Goal: Task Accomplishment & Management: Manage account settings

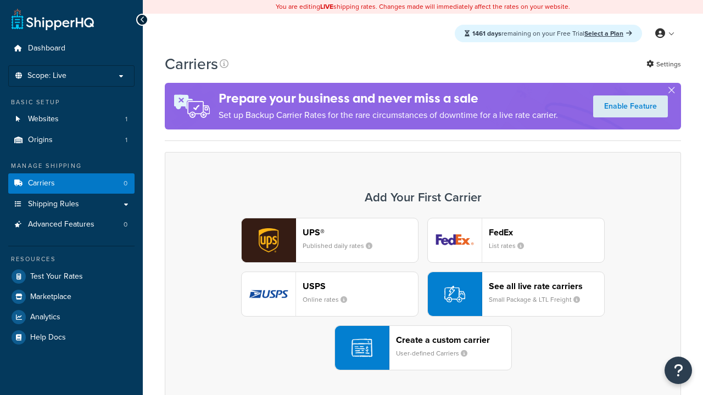
click at [423, 295] on div "UPS® Published daily rates FedEx List rates USPS Online rates See all live rate…" at bounding box center [422, 294] width 493 height 153
click at [546, 233] on header "FedEx" at bounding box center [546, 232] width 115 height 10
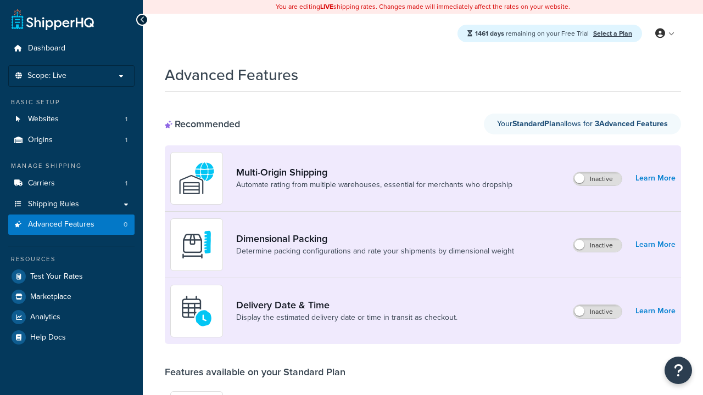
scroll to position [288, 0]
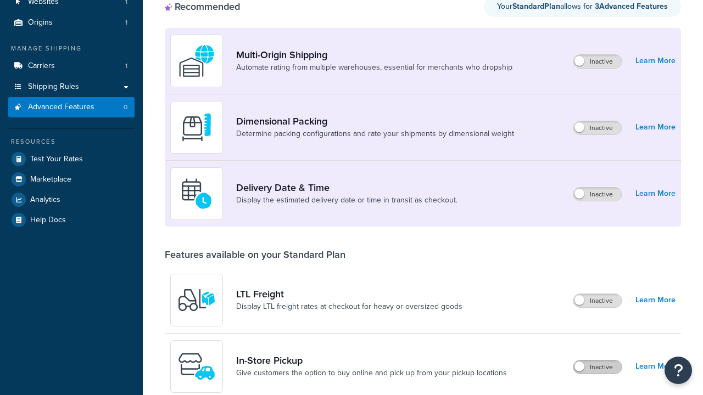
click at [598, 361] on label "Inactive" at bounding box center [597, 367] width 48 height 13
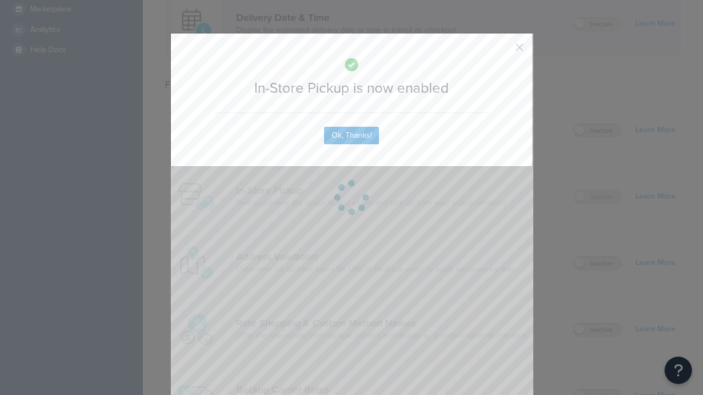
scroll to position [0, 0]
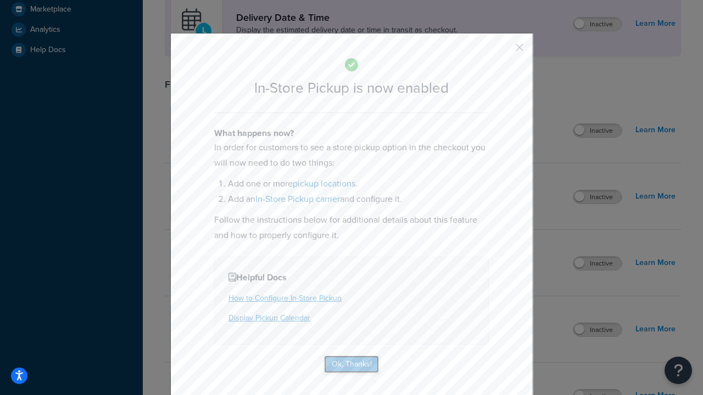
click at [357, 363] on button "Ok, Thanks!" at bounding box center [351, 365] width 55 height 18
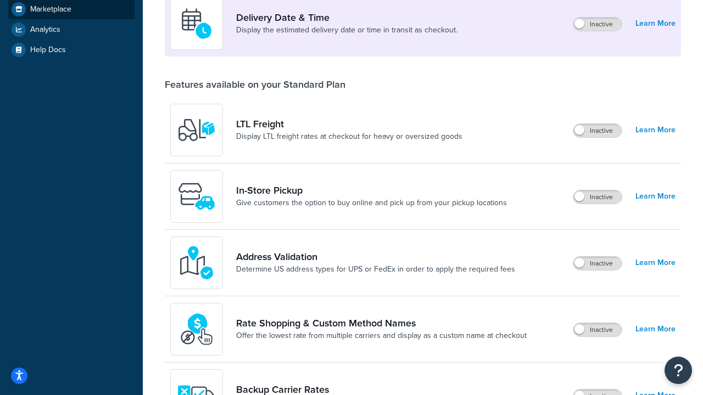
scroll to position [308, 0]
